Goal: Transaction & Acquisition: Download file/media

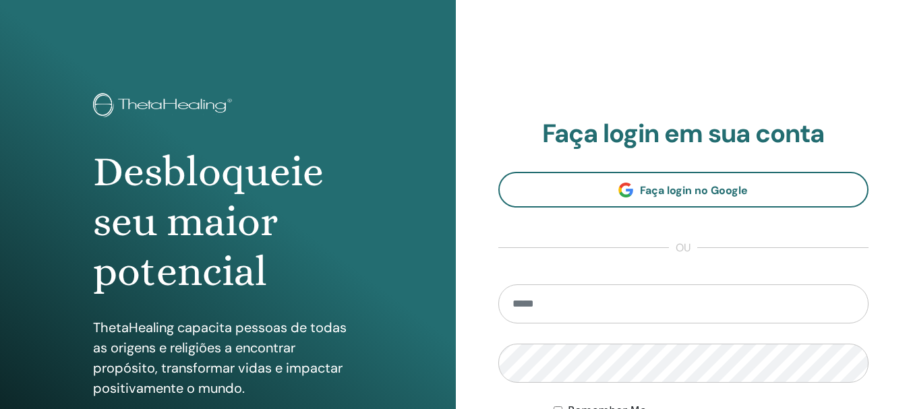
scroll to position [7, 0]
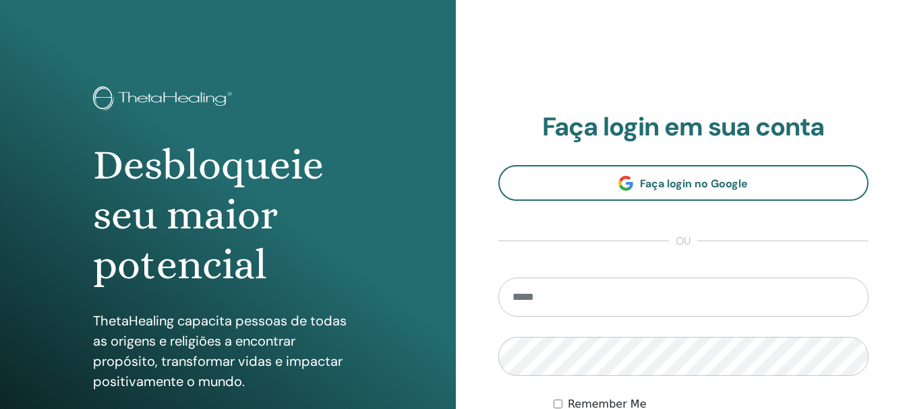
type input "**********"
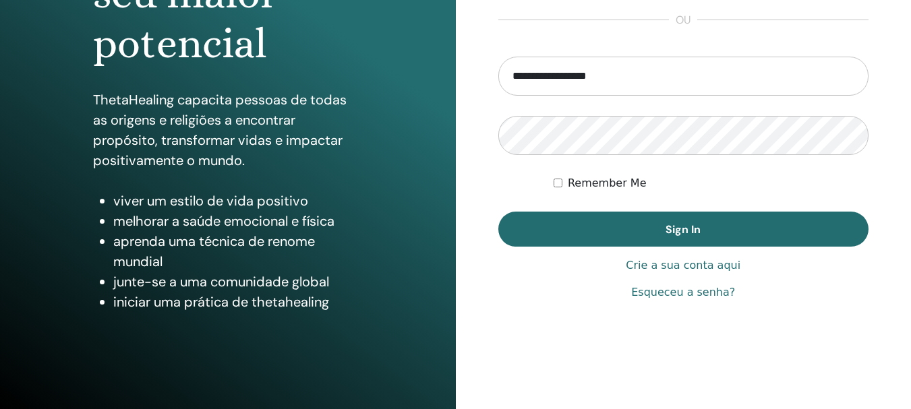
scroll to position [229, 0]
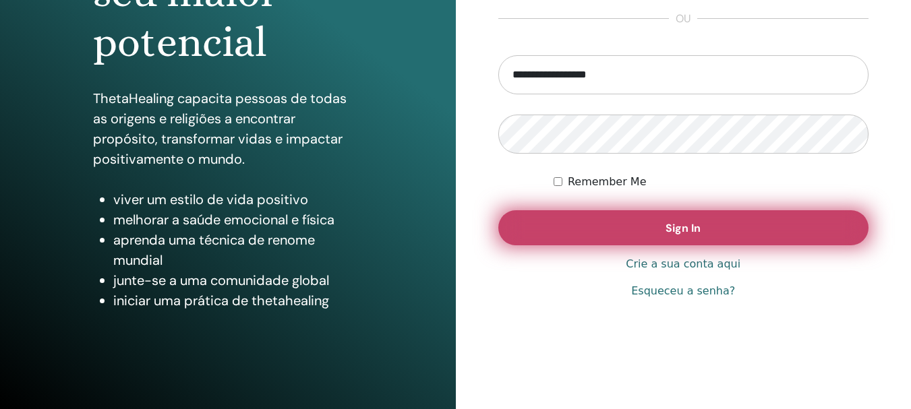
click at [690, 222] on span "Sign In" at bounding box center [682, 228] width 35 height 14
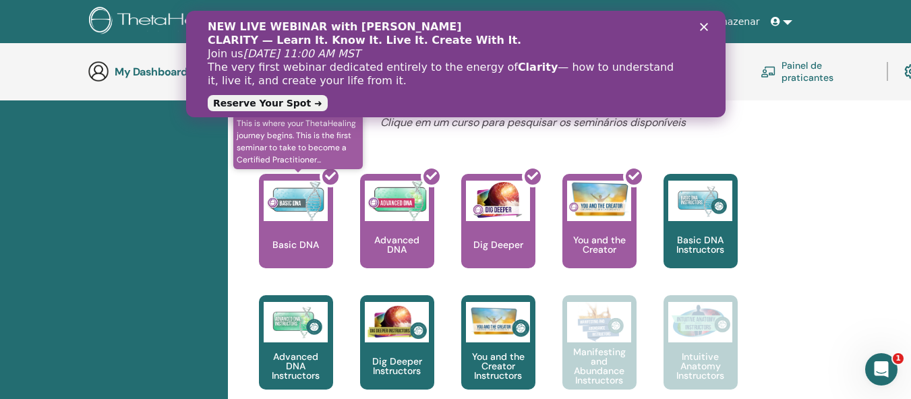
click at [302, 229] on div at bounding box center [304, 226] width 74 height 121
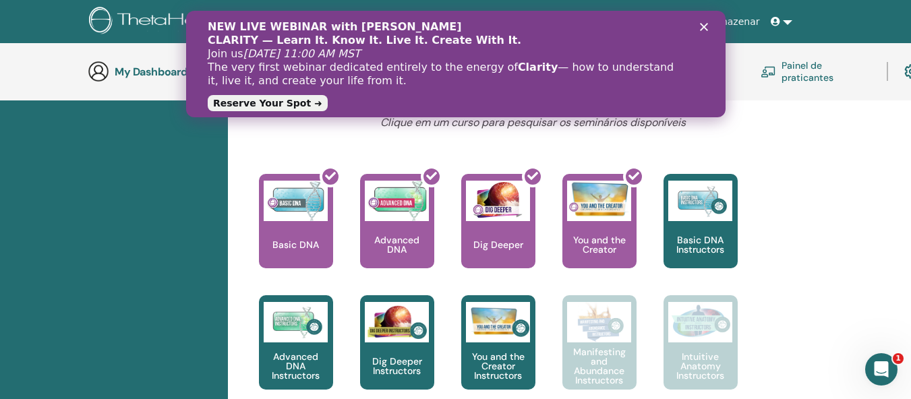
click at [705, 24] on icon "Fechar" at bounding box center [703, 27] width 8 height 8
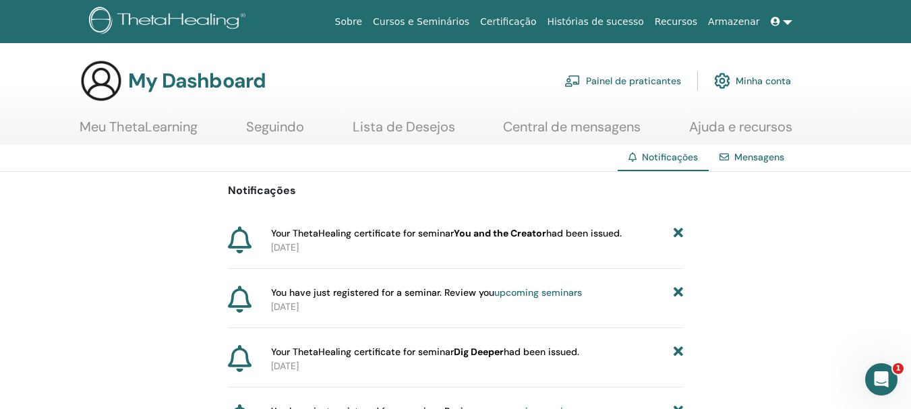
click at [541, 22] on link "Certificação" at bounding box center [508, 21] width 67 height 25
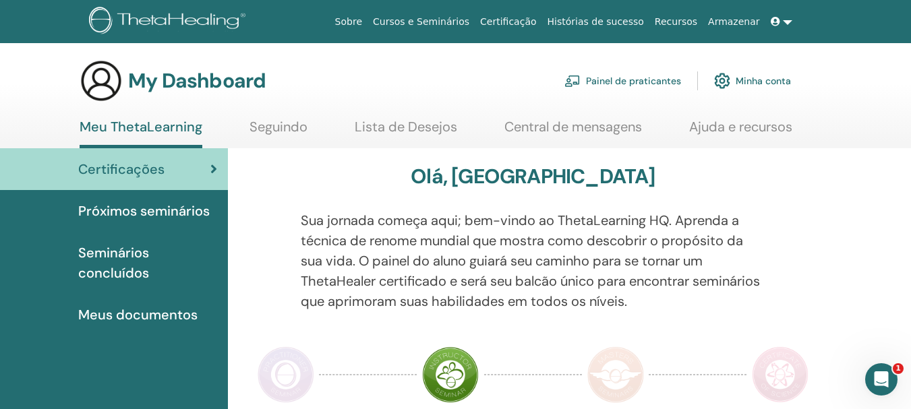
drag, startPoint x: 80, startPoint y: 268, endPoint x: 72, endPoint y: 269, distance: 7.4
click at [72, 269] on div "Seminários concluídos" at bounding box center [114, 263] width 206 height 40
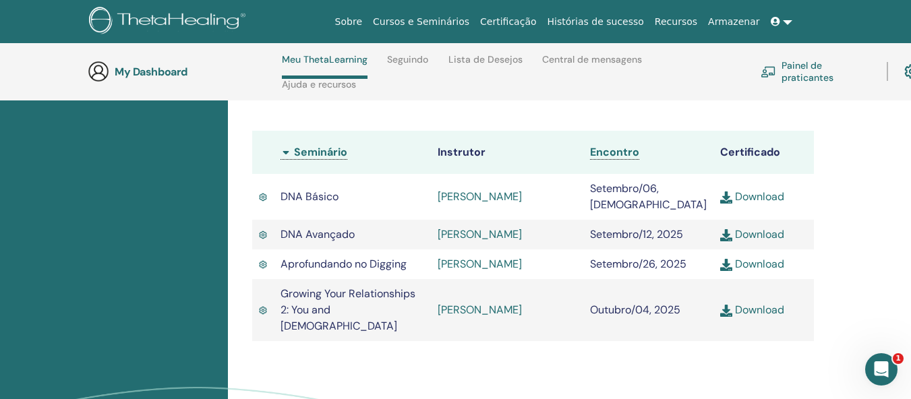
scroll to position [395, 0]
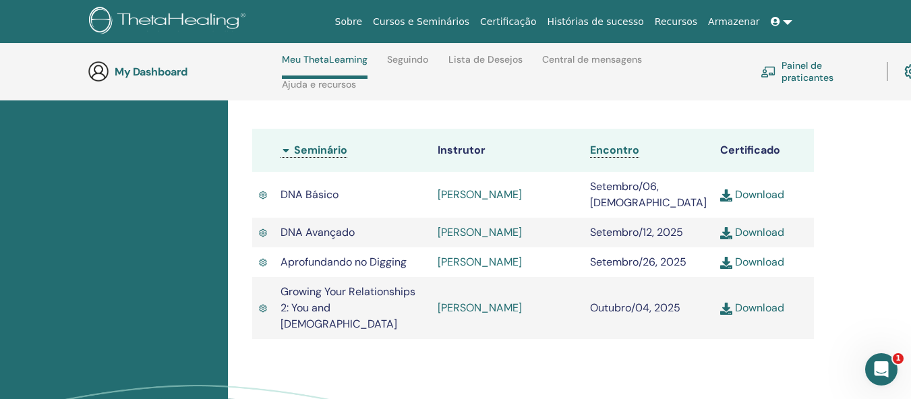
click at [764, 191] on link "Download" at bounding box center [752, 194] width 64 height 14
click at [746, 239] on link "Download" at bounding box center [752, 232] width 64 height 14
click at [746, 269] on link "Download" at bounding box center [752, 262] width 64 height 14
click at [746, 315] on link "Download" at bounding box center [752, 308] width 64 height 14
